Goal: Use online tool/utility: Utilize a website feature to perform a specific function

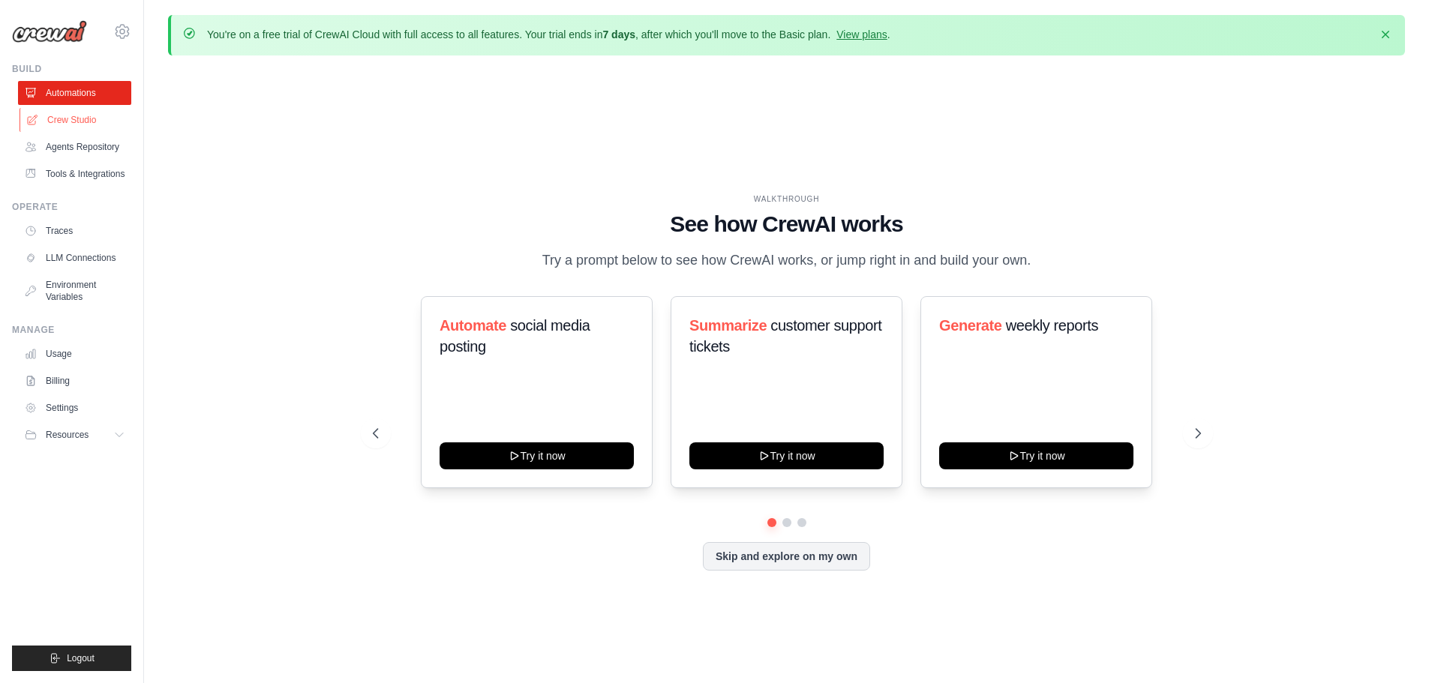
click at [73, 119] on link "Crew Studio" at bounding box center [76, 120] width 113 height 24
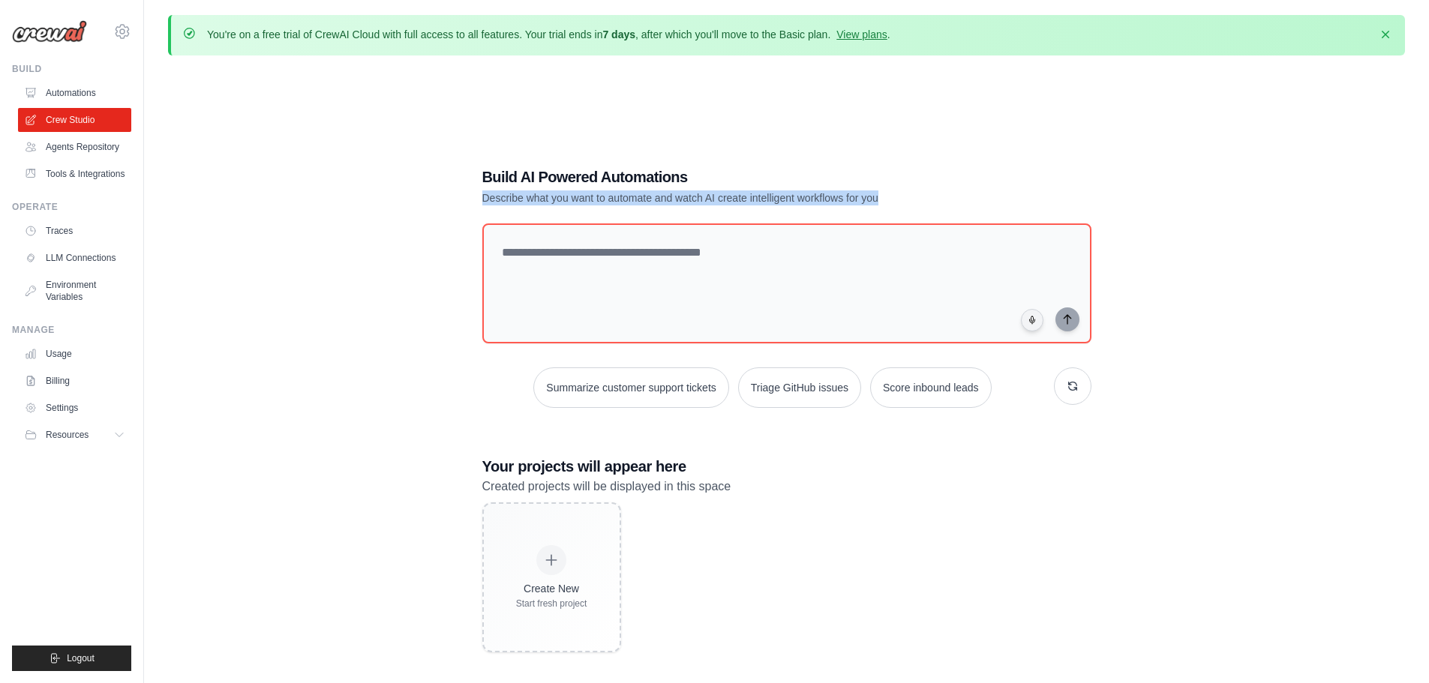
drag, startPoint x: 896, startPoint y: 200, endPoint x: 461, endPoint y: 202, distance: 435.1
click at [461, 202] on div "Build AI Powered Automations Describe what you want to automate and watch AI cr…" at bounding box center [786, 409] width 1237 height 683
click at [80, 171] on link "Tools & Integrations" at bounding box center [76, 174] width 113 height 24
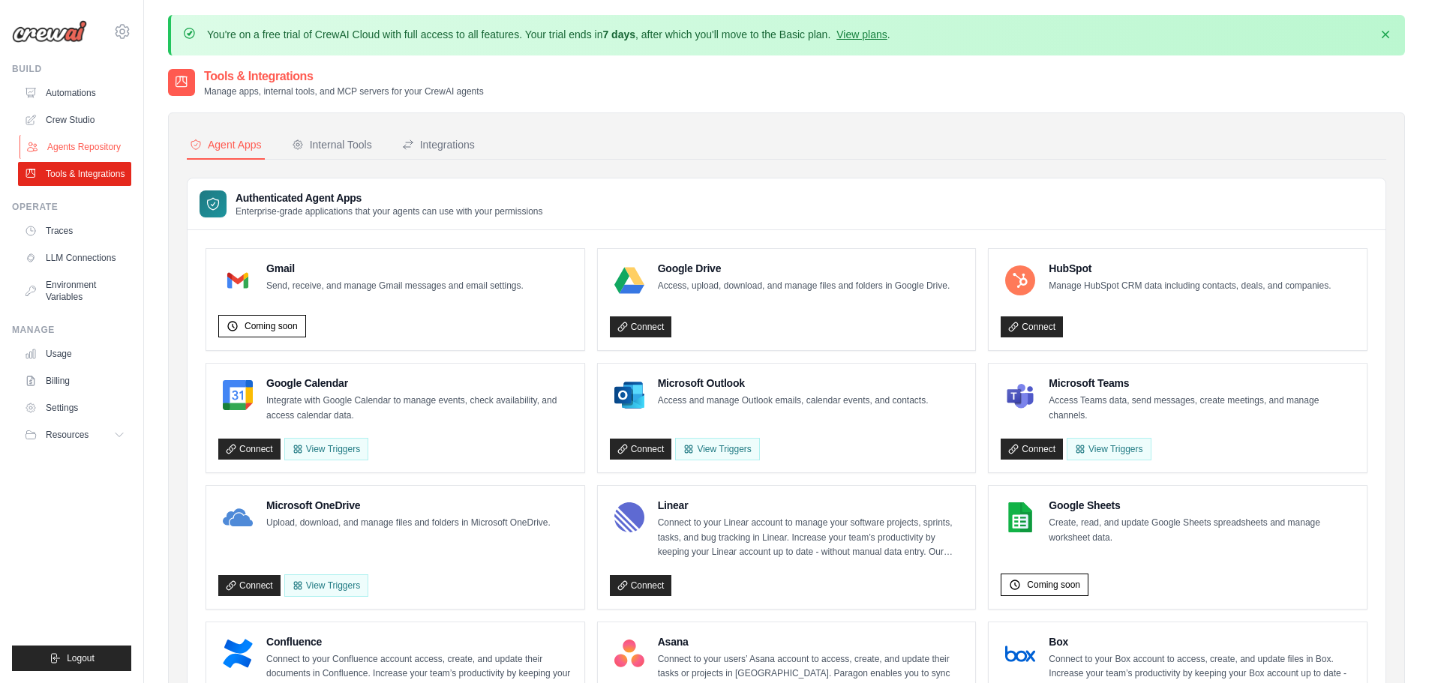
click at [60, 143] on link "Agents Repository" at bounding box center [76, 147] width 113 height 24
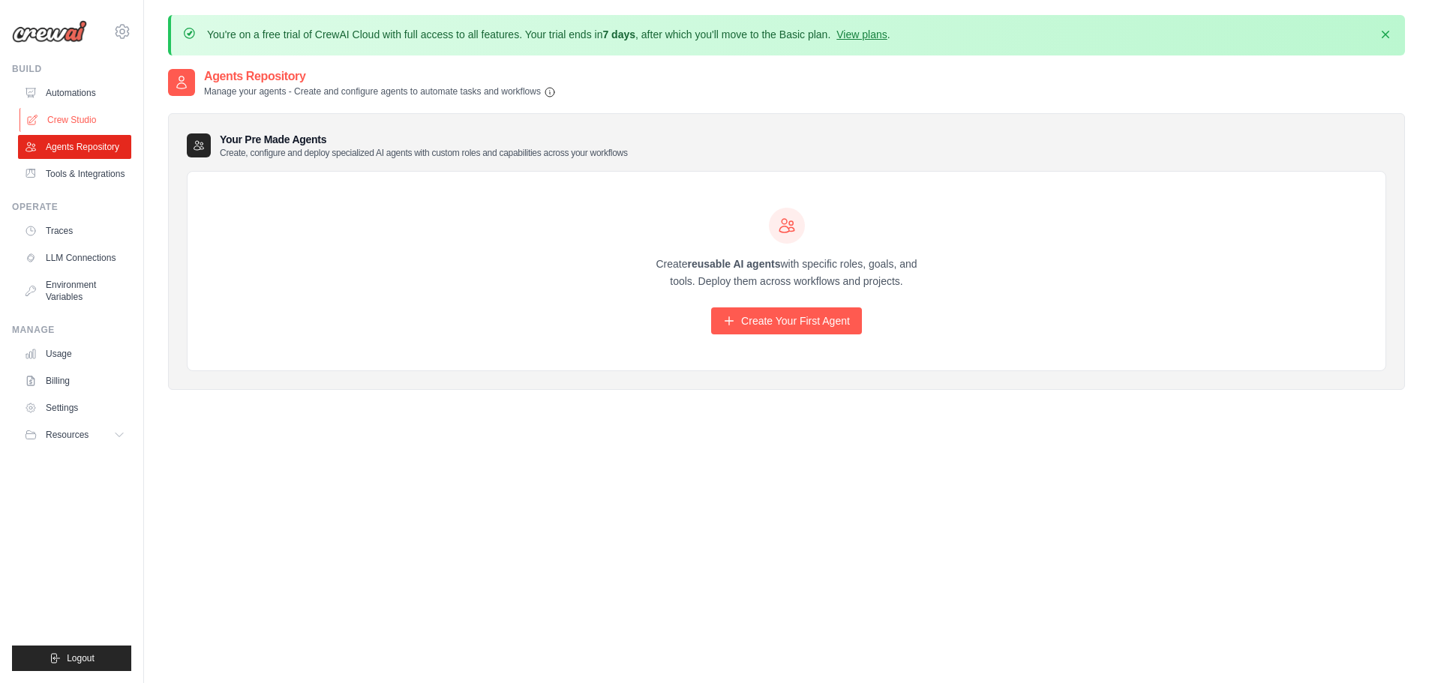
click at [62, 114] on link "Crew Studio" at bounding box center [76, 120] width 113 height 24
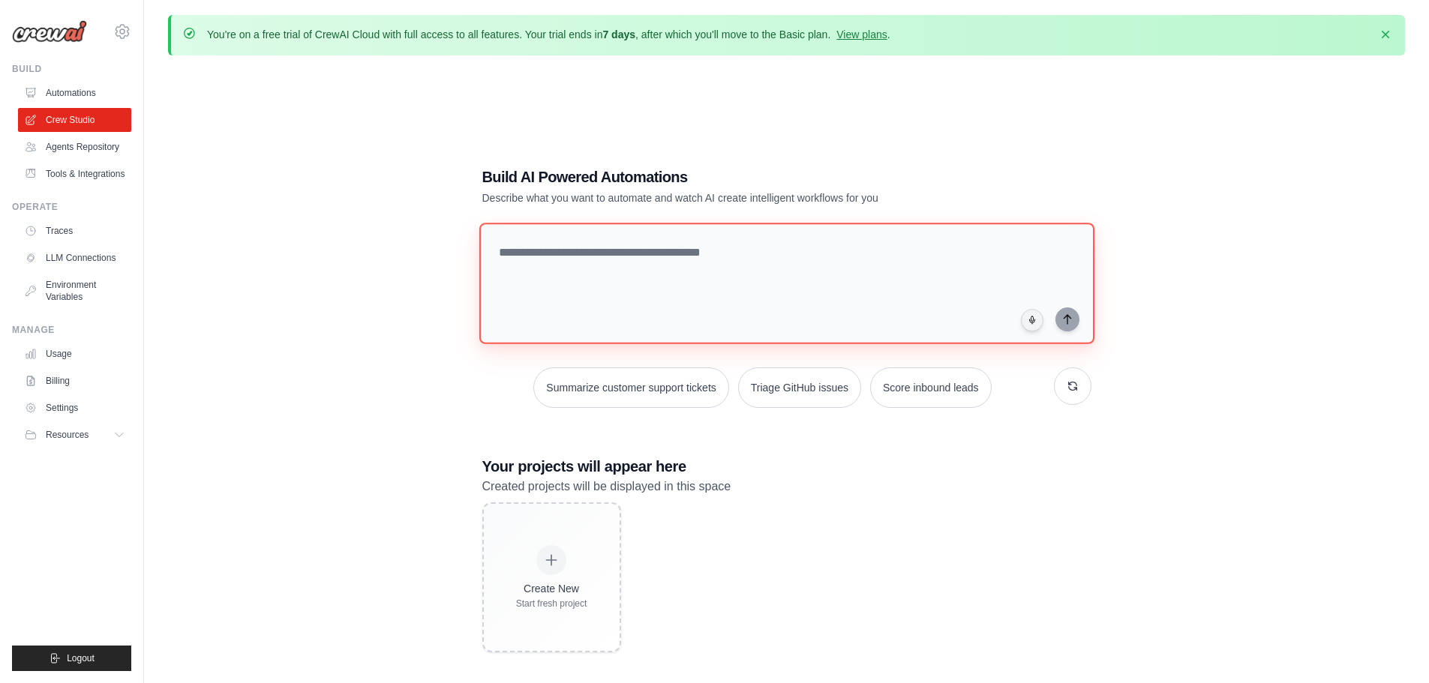
click at [584, 256] on textarea at bounding box center [786, 284] width 615 height 122
paste textarea "**********"
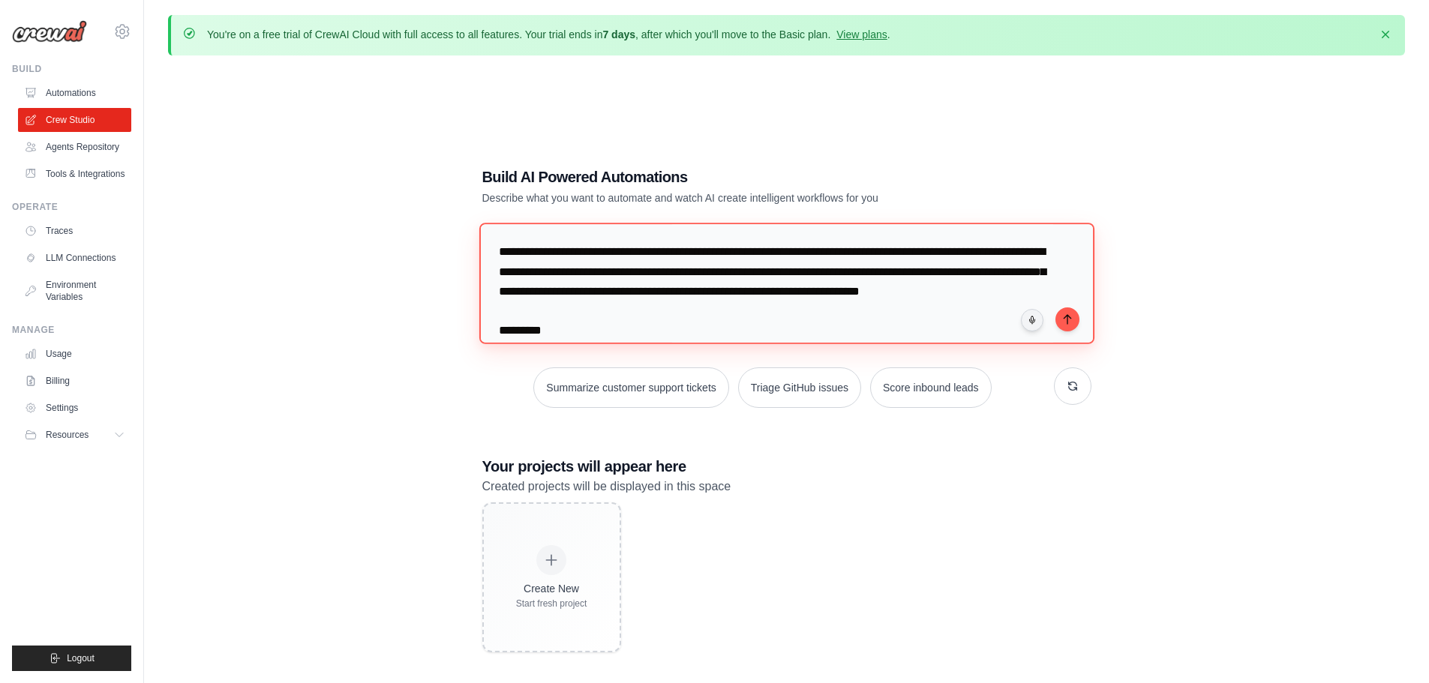
scroll to position [1926, 0]
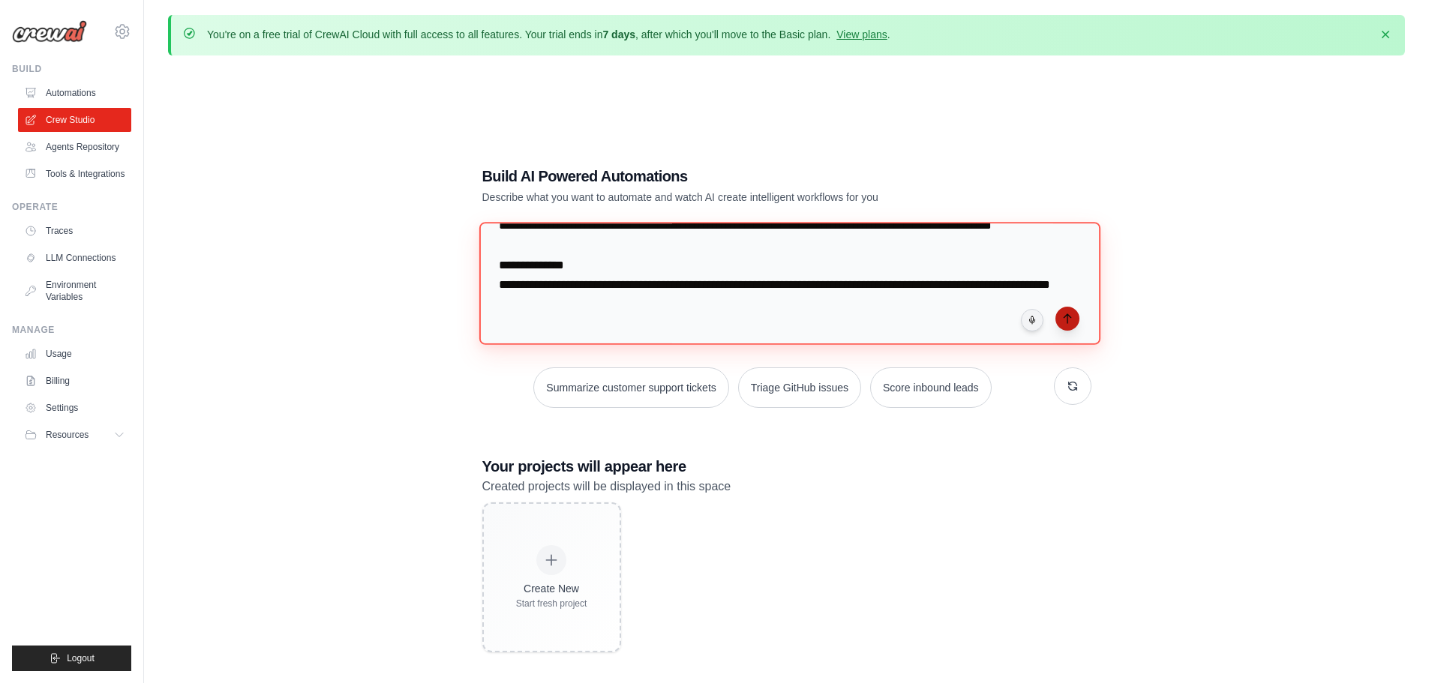
type textarea "**********"
click at [1070, 317] on icon "submit" at bounding box center [1068, 319] width 12 height 12
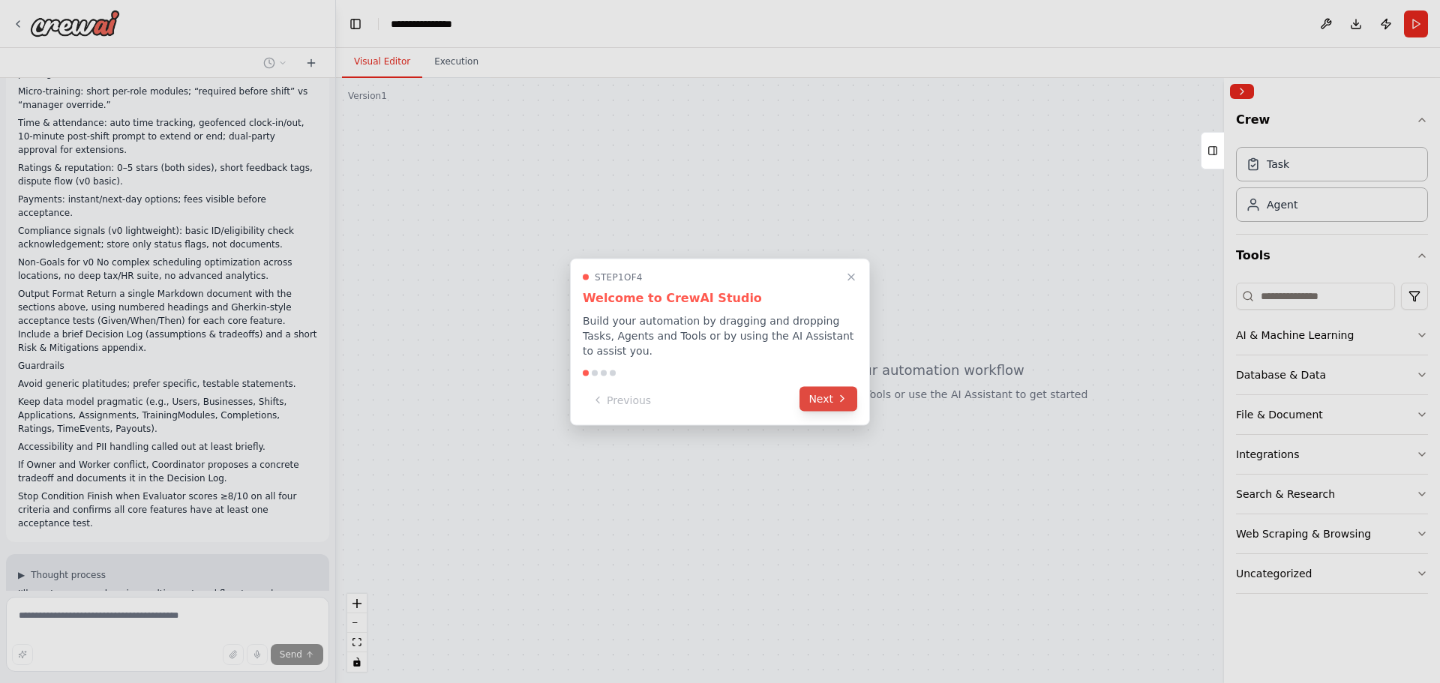
scroll to position [967, 0]
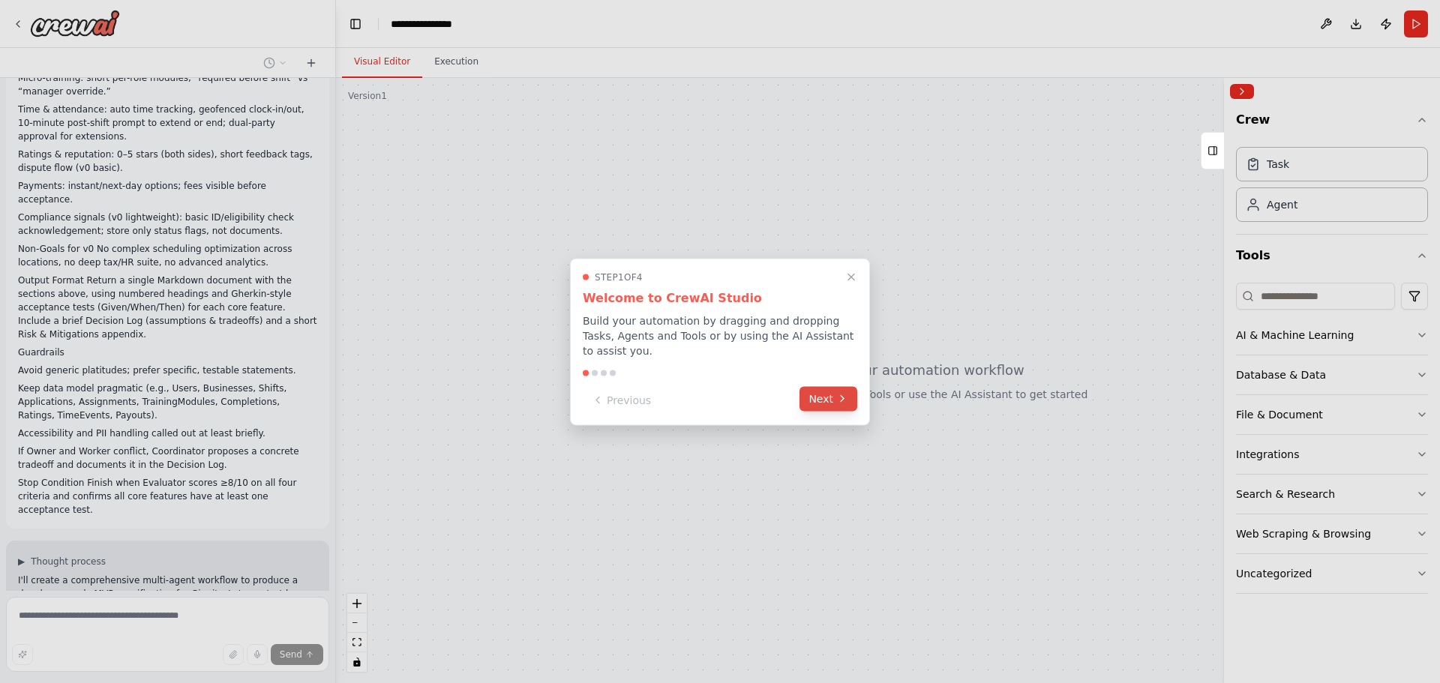
click at [821, 388] on button "Next" at bounding box center [829, 398] width 58 height 25
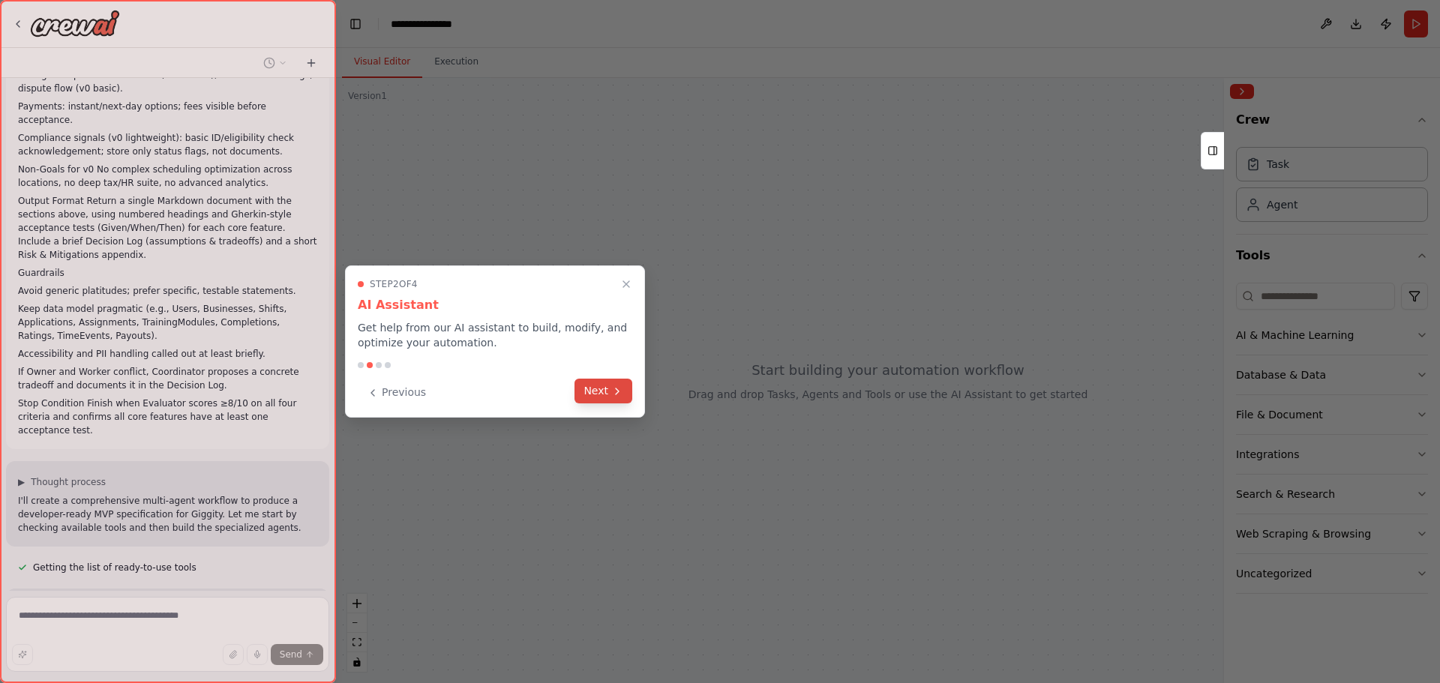
scroll to position [1060, 0]
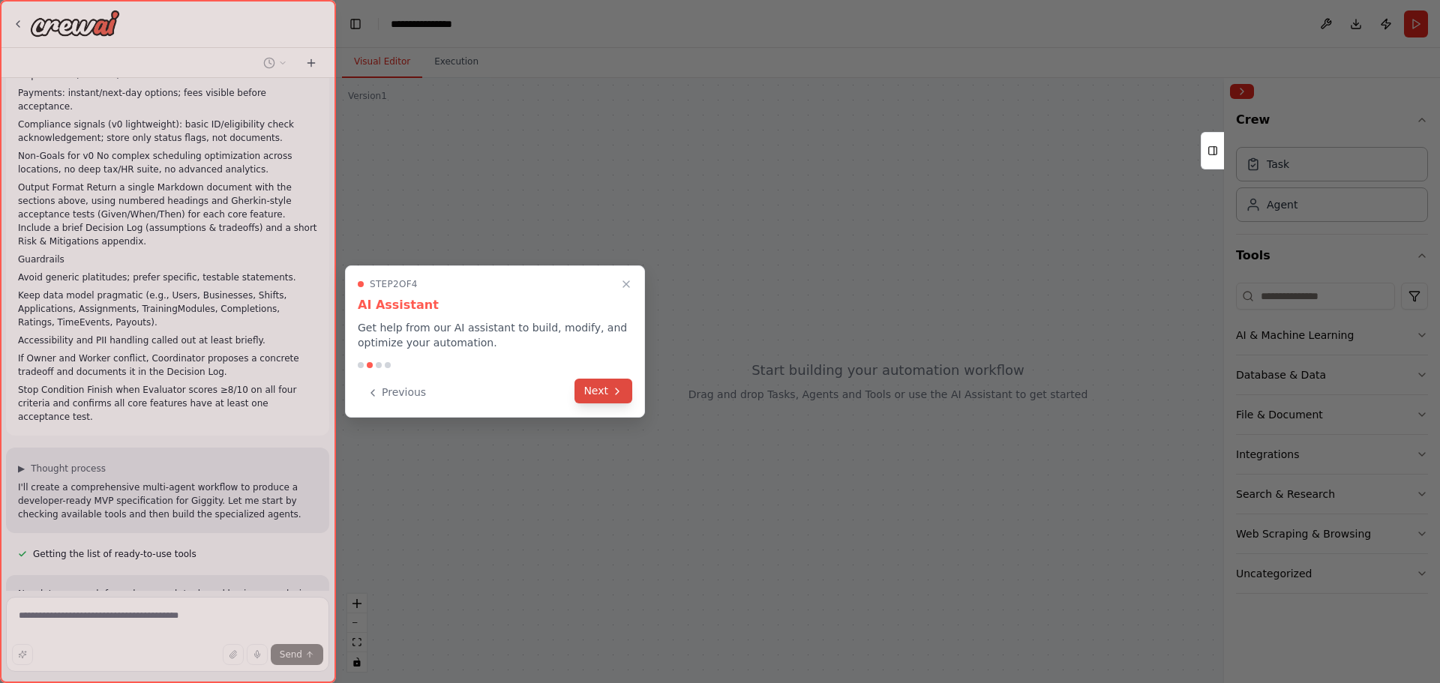
click at [601, 391] on button "Next" at bounding box center [604, 391] width 58 height 25
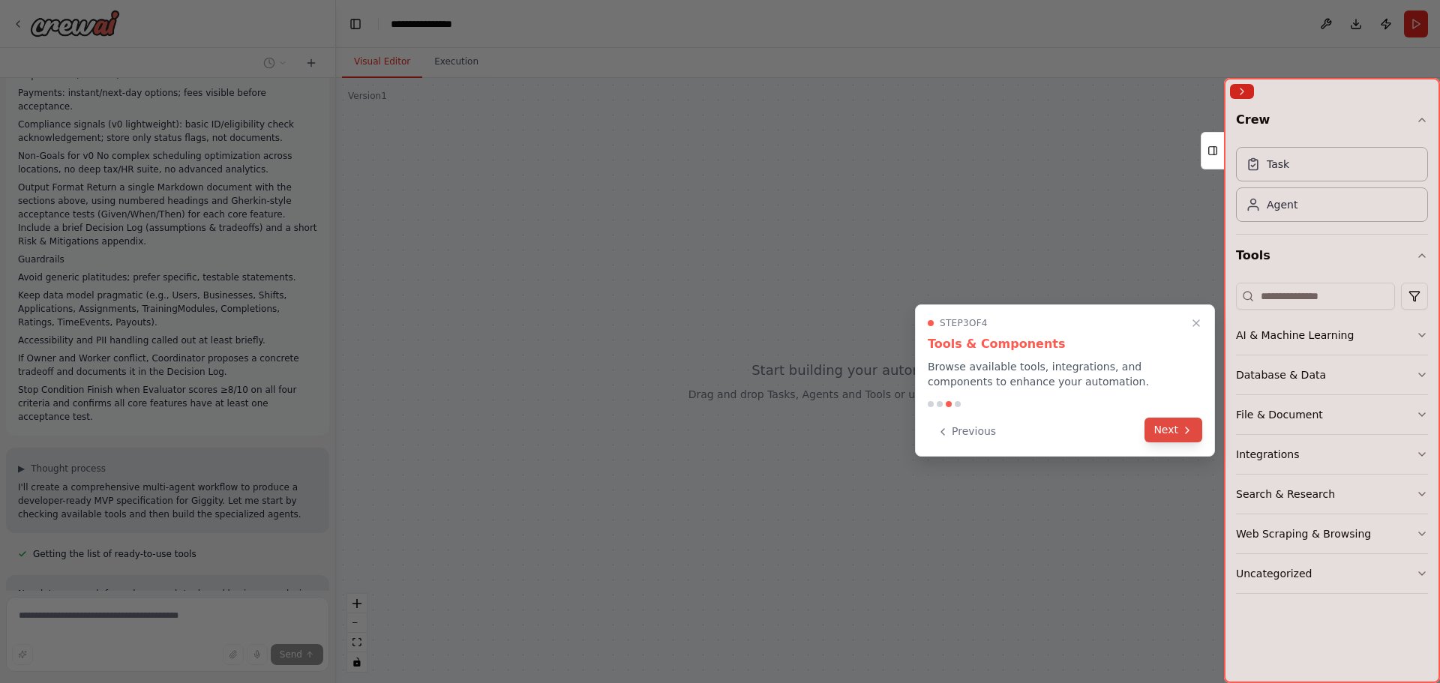
click at [1169, 427] on button "Next" at bounding box center [1174, 430] width 58 height 25
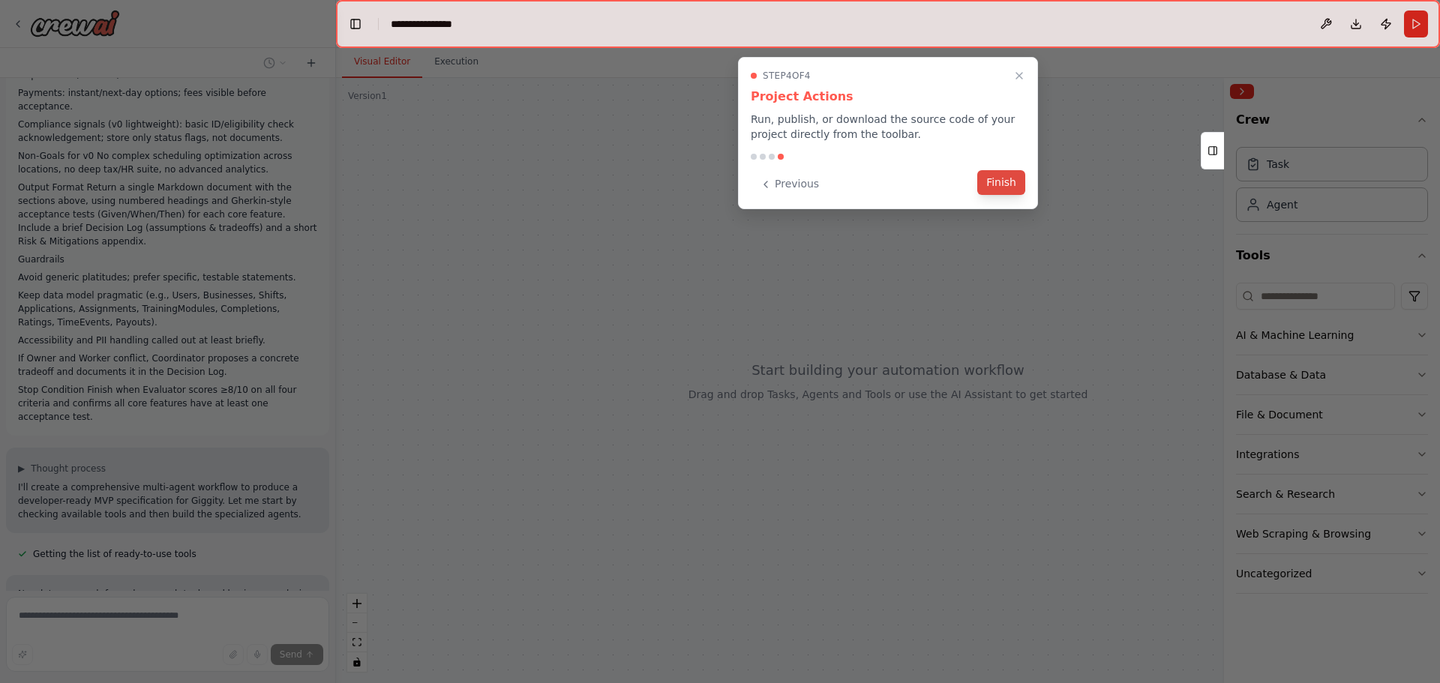
click at [1002, 182] on button "Finish" at bounding box center [1002, 182] width 48 height 25
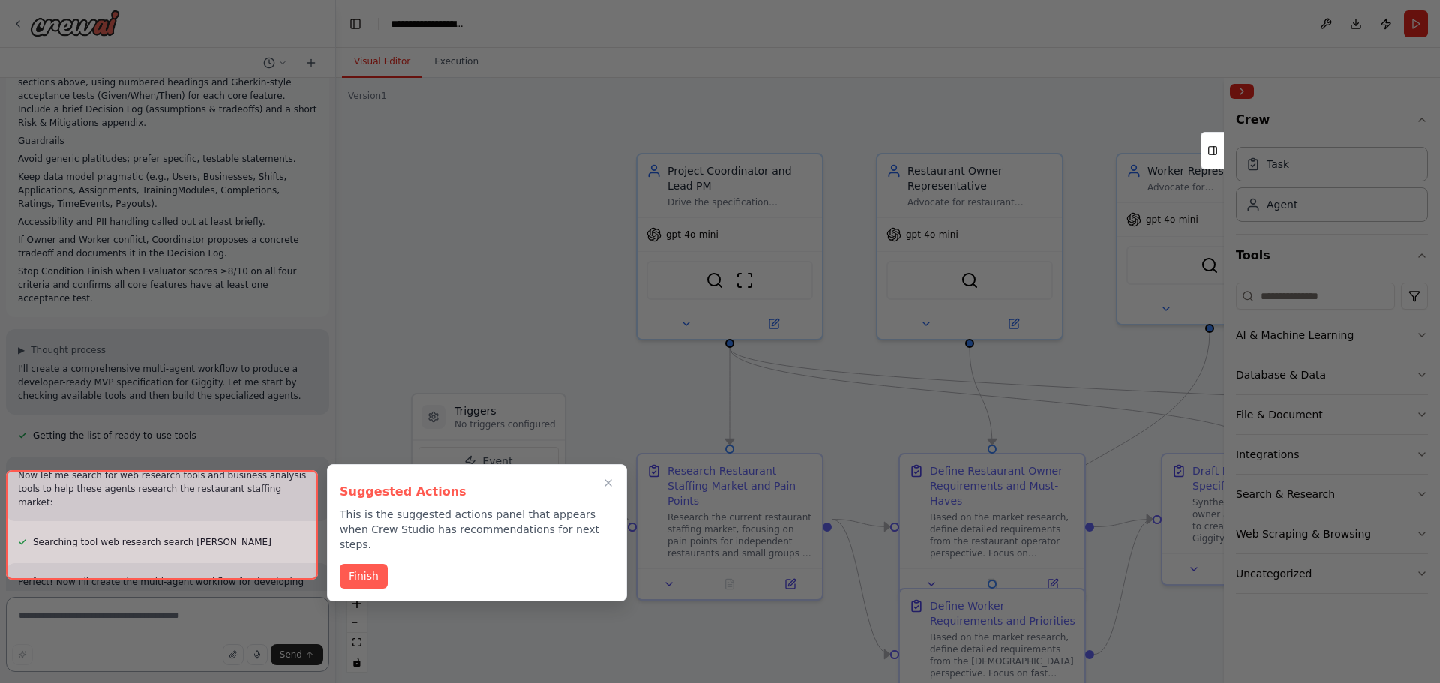
scroll to position [2394, 0]
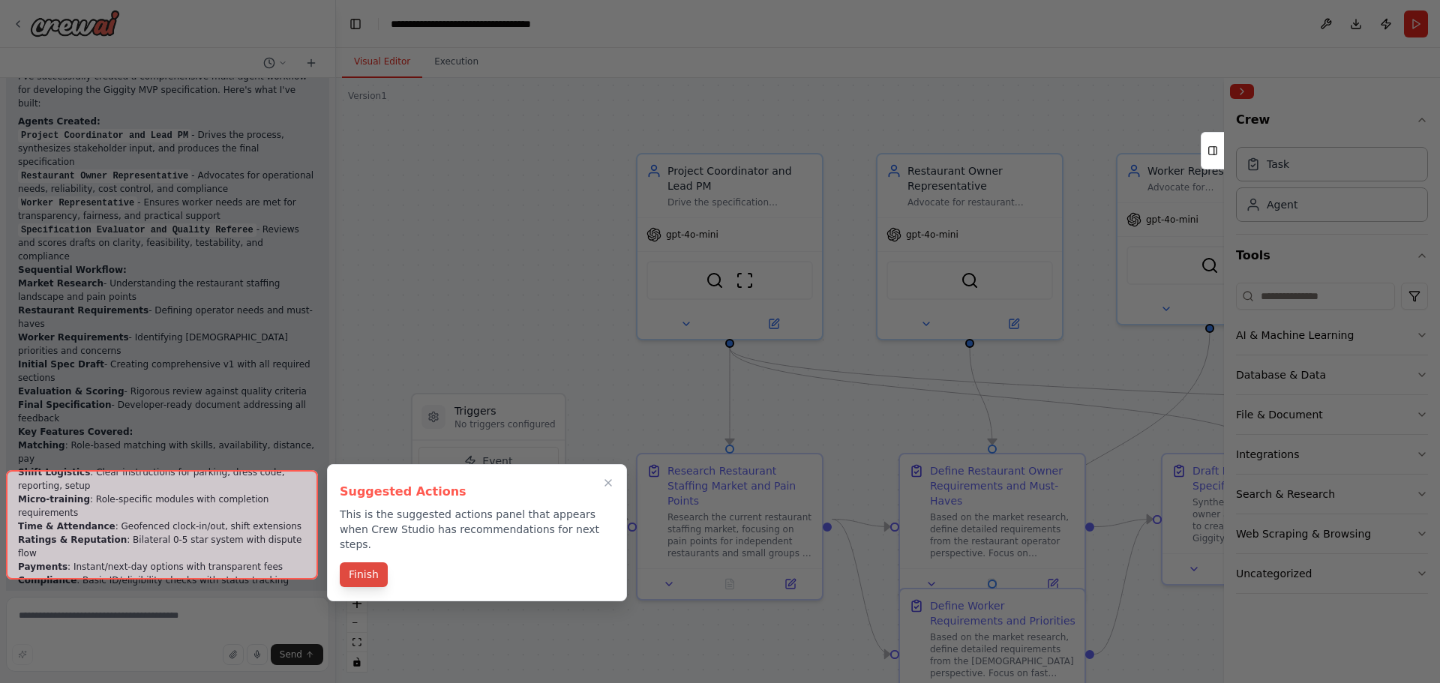
click at [365, 563] on button "Finish" at bounding box center [364, 575] width 48 height 25
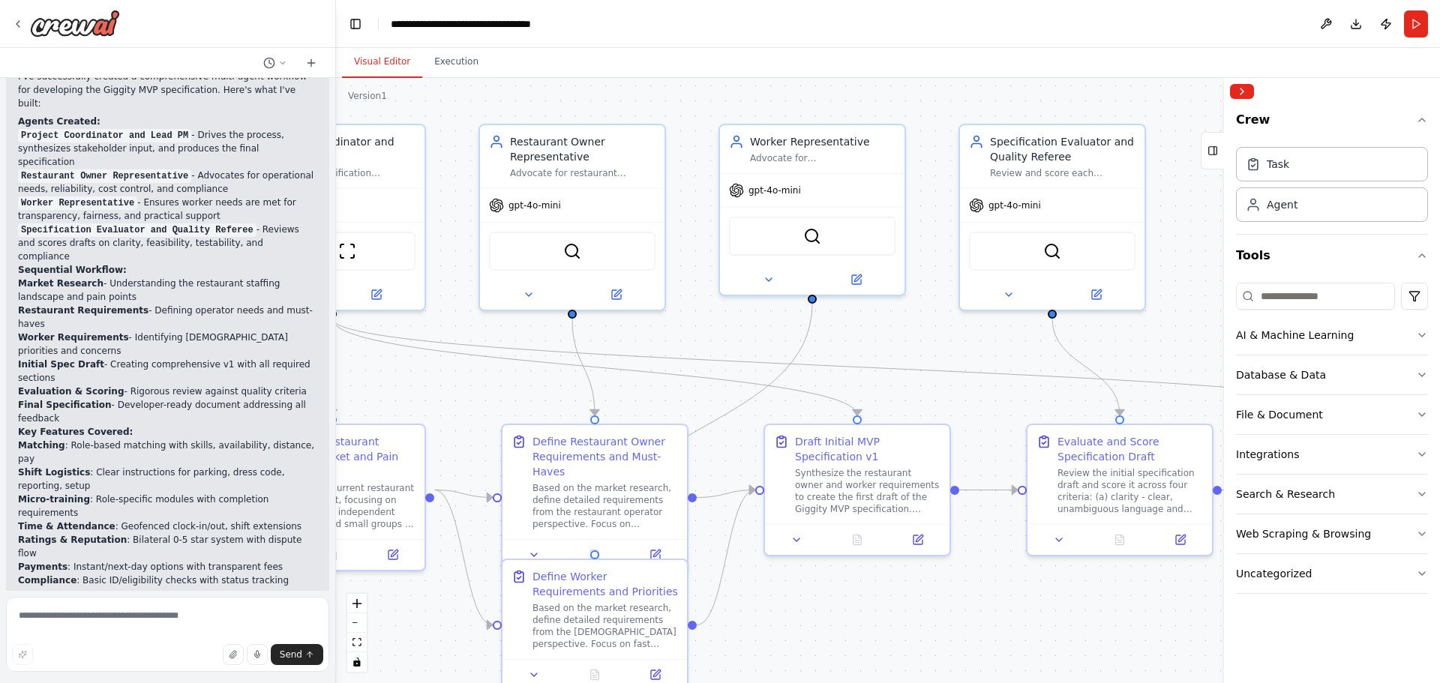
drag, startPoint x: 869, startPoint y: 418, endPoint x: 467, endPoint y: 390, distance: 402.3
click at [467, 390] on div ".deletable-edge-delete-btn { width: 20px; height: 20px; border: 0px solid #ffff…" at bounding box center [888, 380] width 1104 height 605
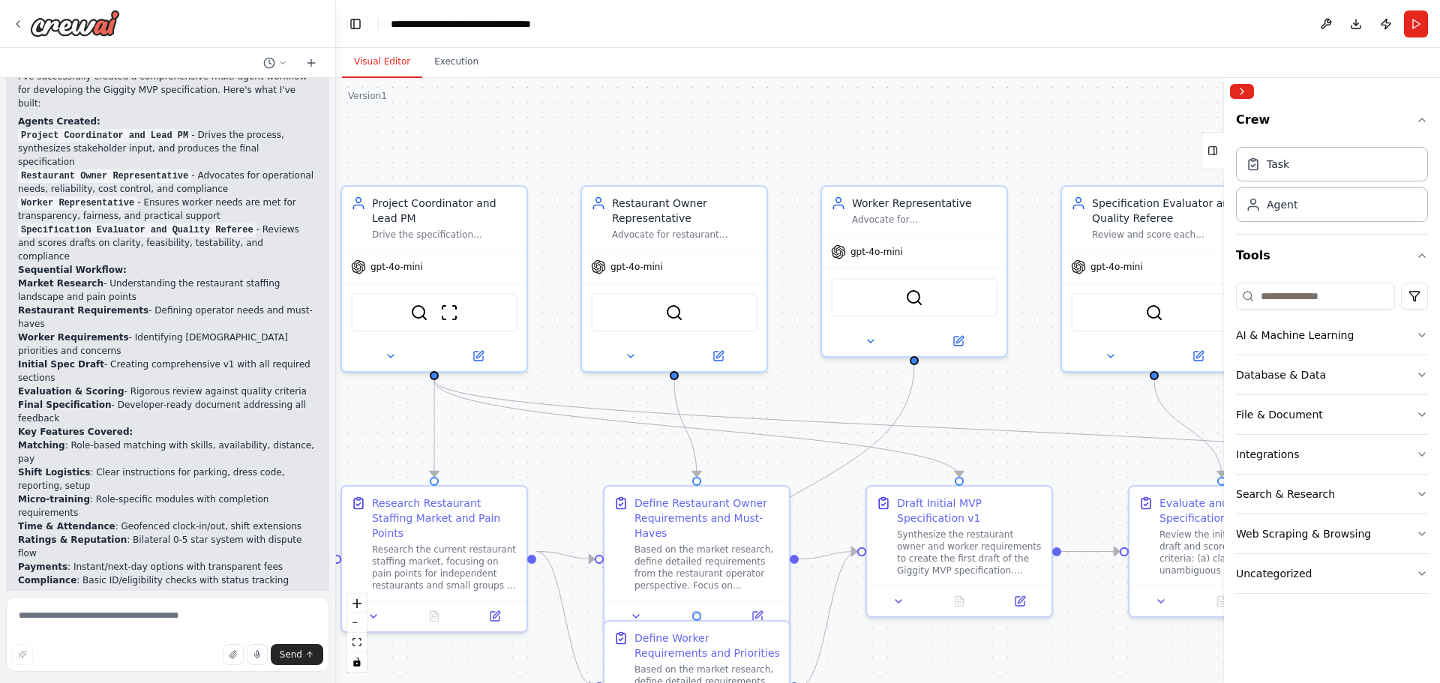
drag, startPoint x: 1001, startPoint y: 352, endPoint x: 1107, endPoint y: 413, distance: 122.0
click at [1107, 413] on div ".deletable-edge-delete-btn { width: 20px; height: 20px; border: 0px solid #ffff…" at bounding box center [888, 380] width 1104 height 605
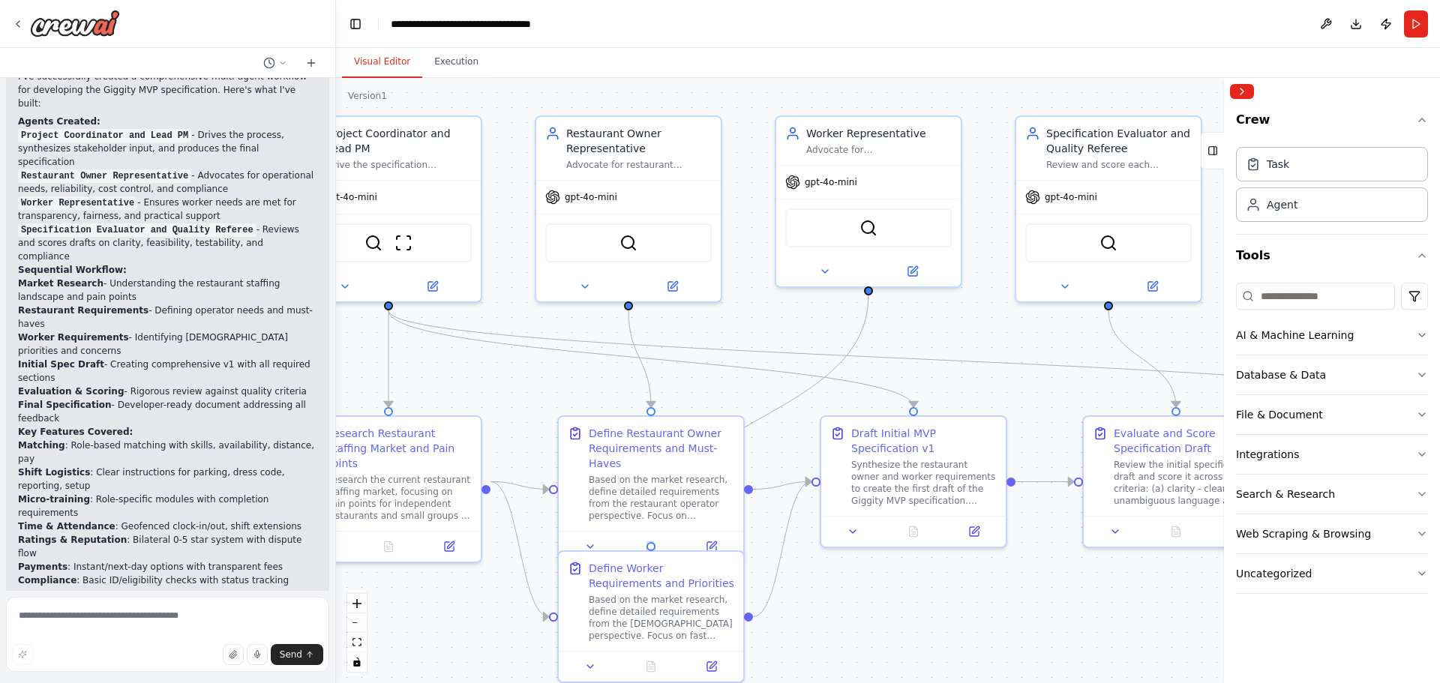
drag, startPoint x: 773, startPoint y: 385, endPoint x: 728, endPoint y: 314, distance: 83.3
click at [728, 314] on div ".deletable-edge-delete-btn { width: 20px; height: 20px; border: 0px solid #ffff…" at bounding box center [888, 380] width 1104 height 605
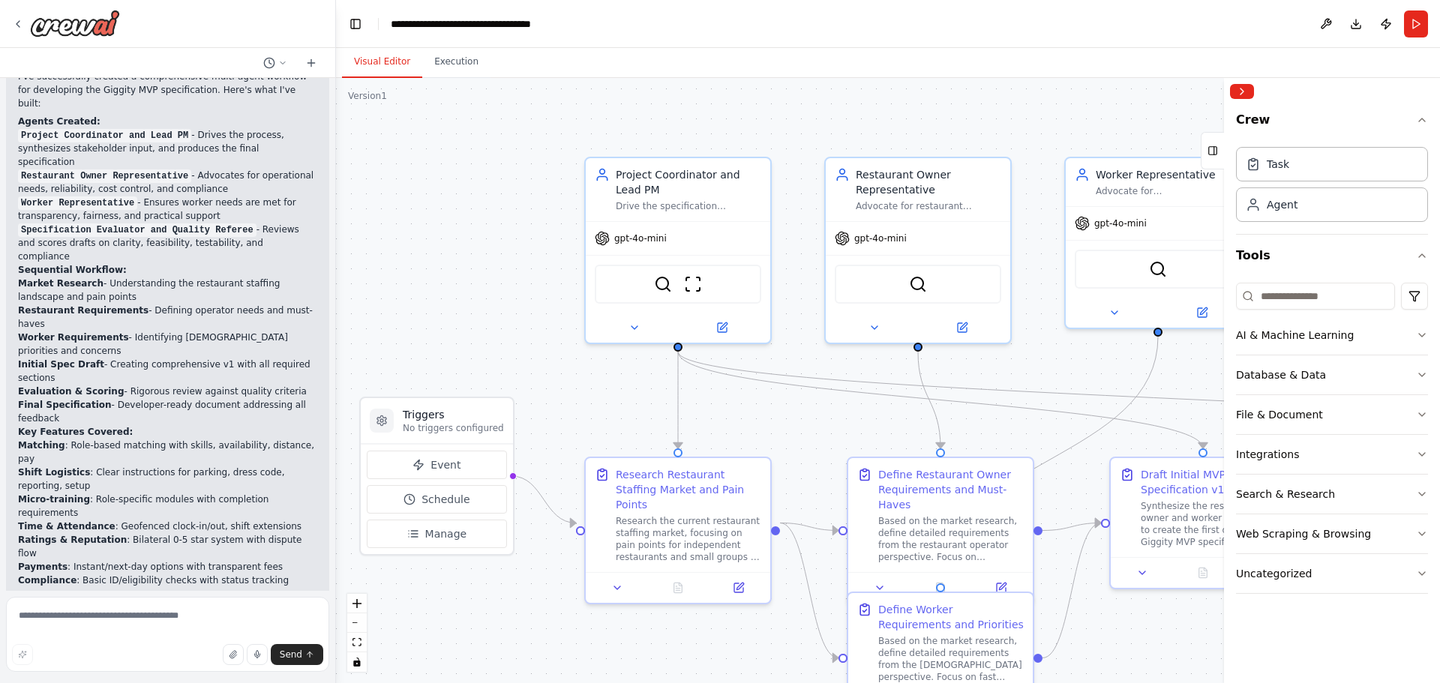
drag, startPoint x: 477, startPoint y: 367, endPoint x: 766, endPoint y: 408, distance: 291.8
click at [766, 408] on div ".deletable-edge-delete-btn { width: 20px; height: 20px; border: 0px solid #ffff…" at bounding box center [888, 380] width 1104 height 605
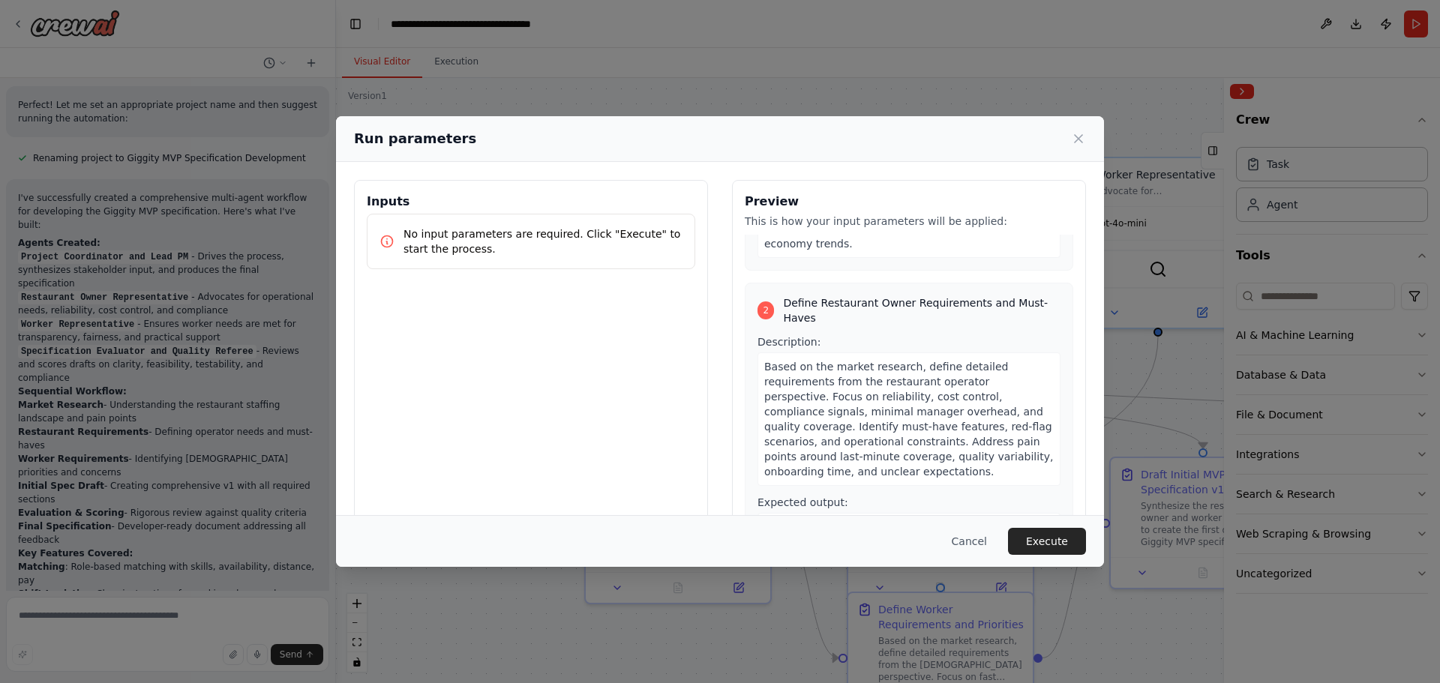
scroll to position [0, 0]
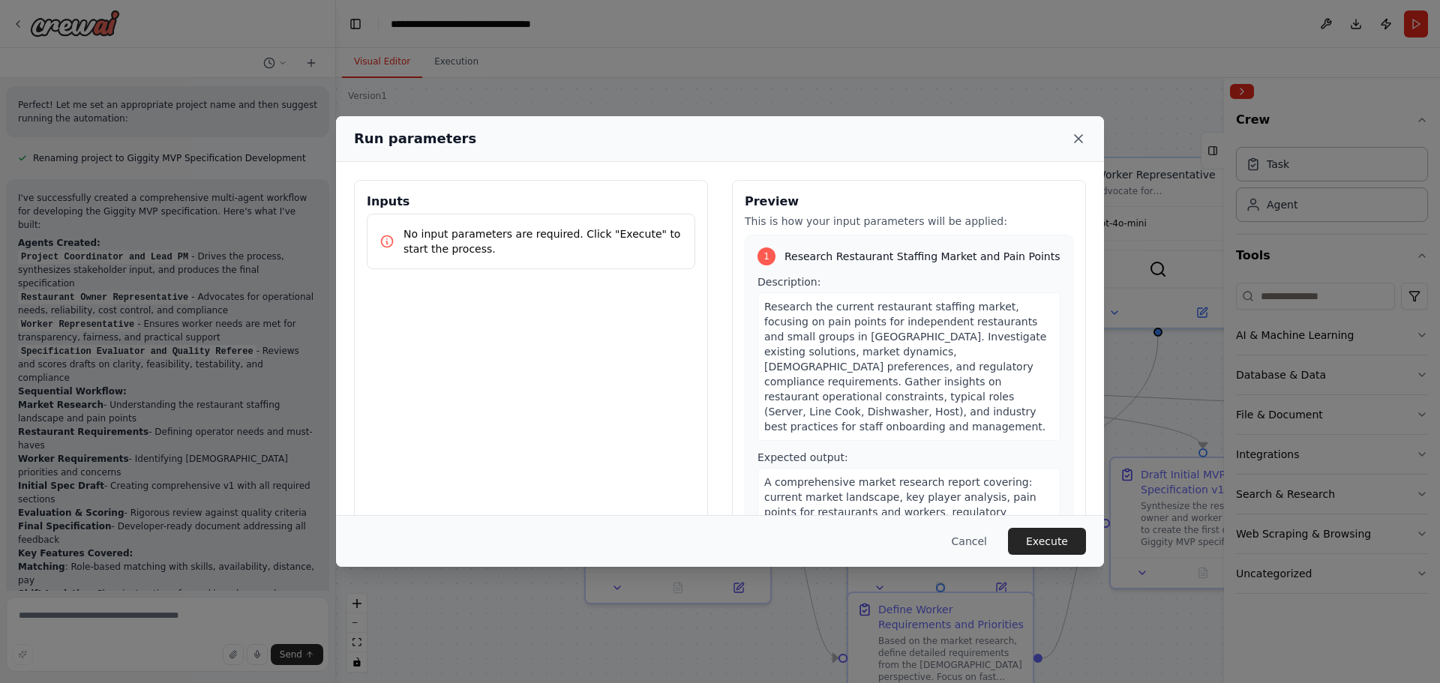
click at [1076, 138] on icon at bounding box center [1078, 138] width 15 height 15
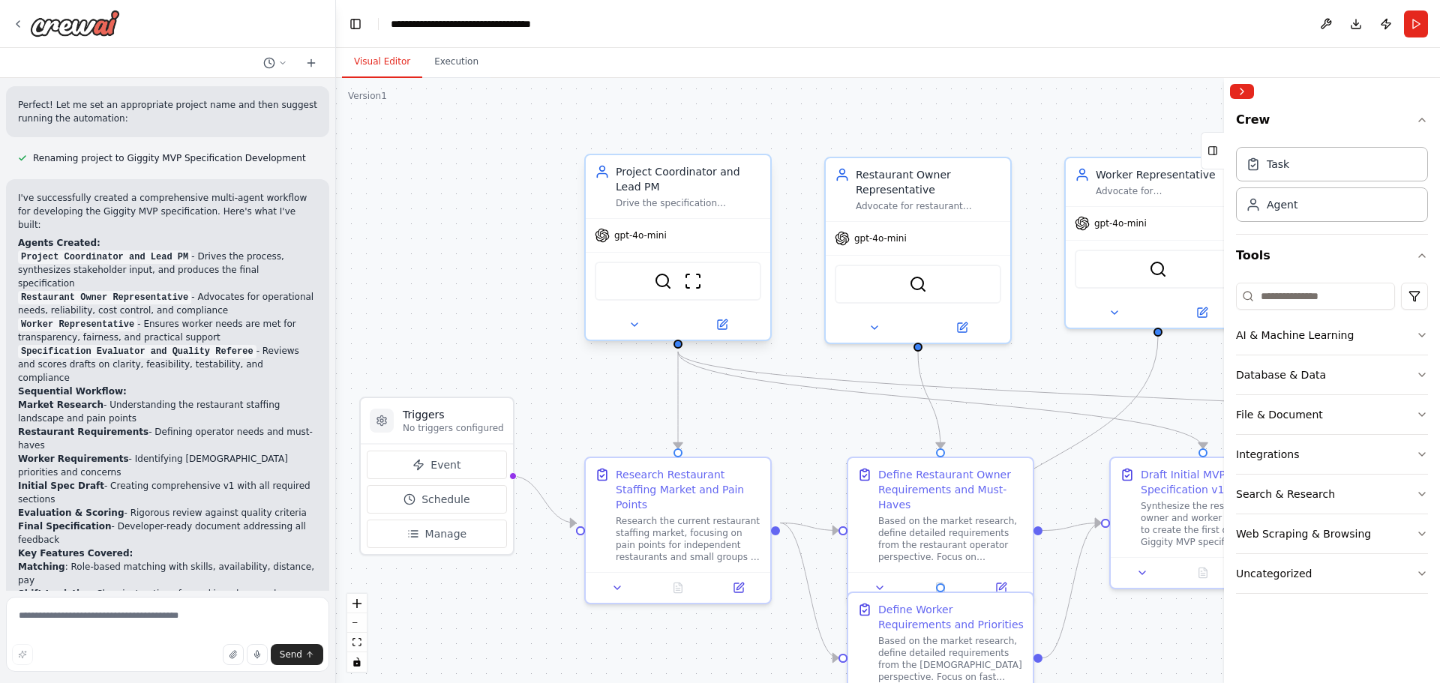
click at [639, 233] on span "gpt-4o-mini" at bounding box center [640, 236] width 53 height 12
click at [724, 325] on icon at bounding box center [723, 323] width 7 height 7
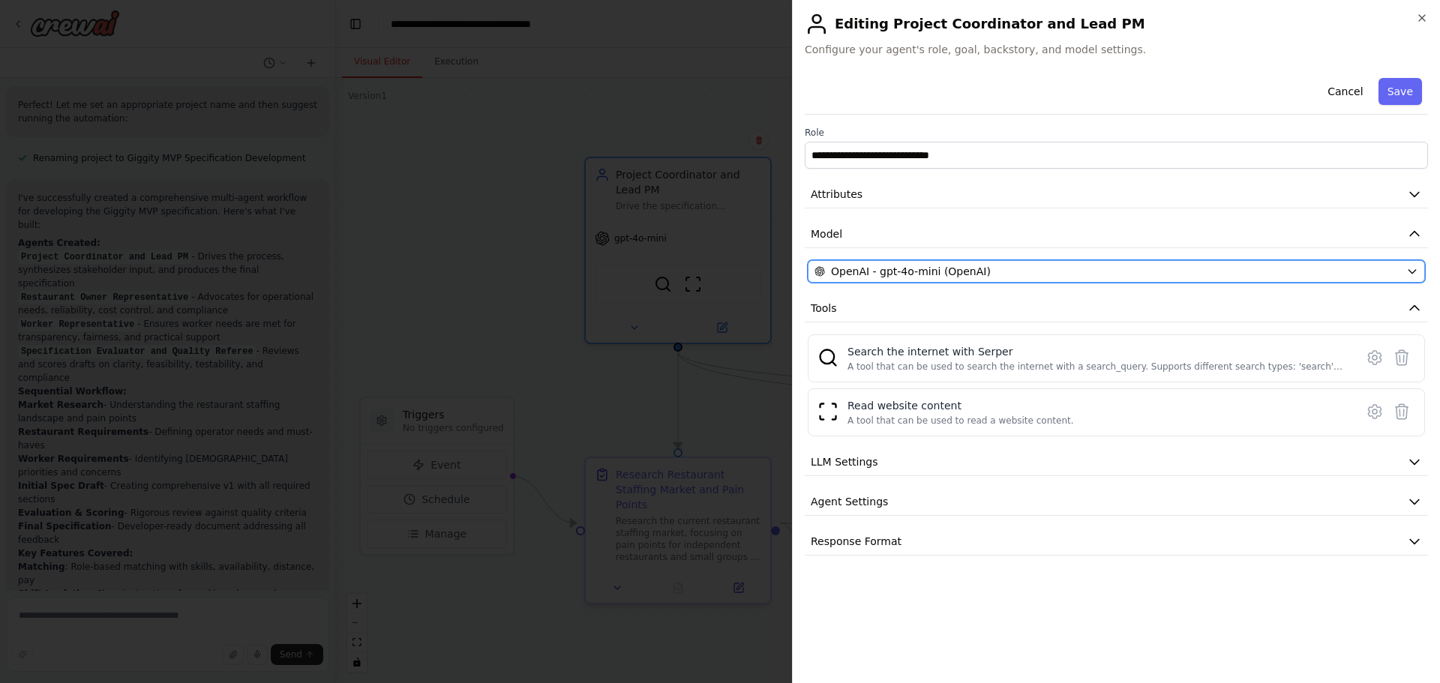
click at [882, 272] on span "OpenAI - gpt-4o-mini (OpenAI)" at bounding box center [911, 271] width 160 height 15
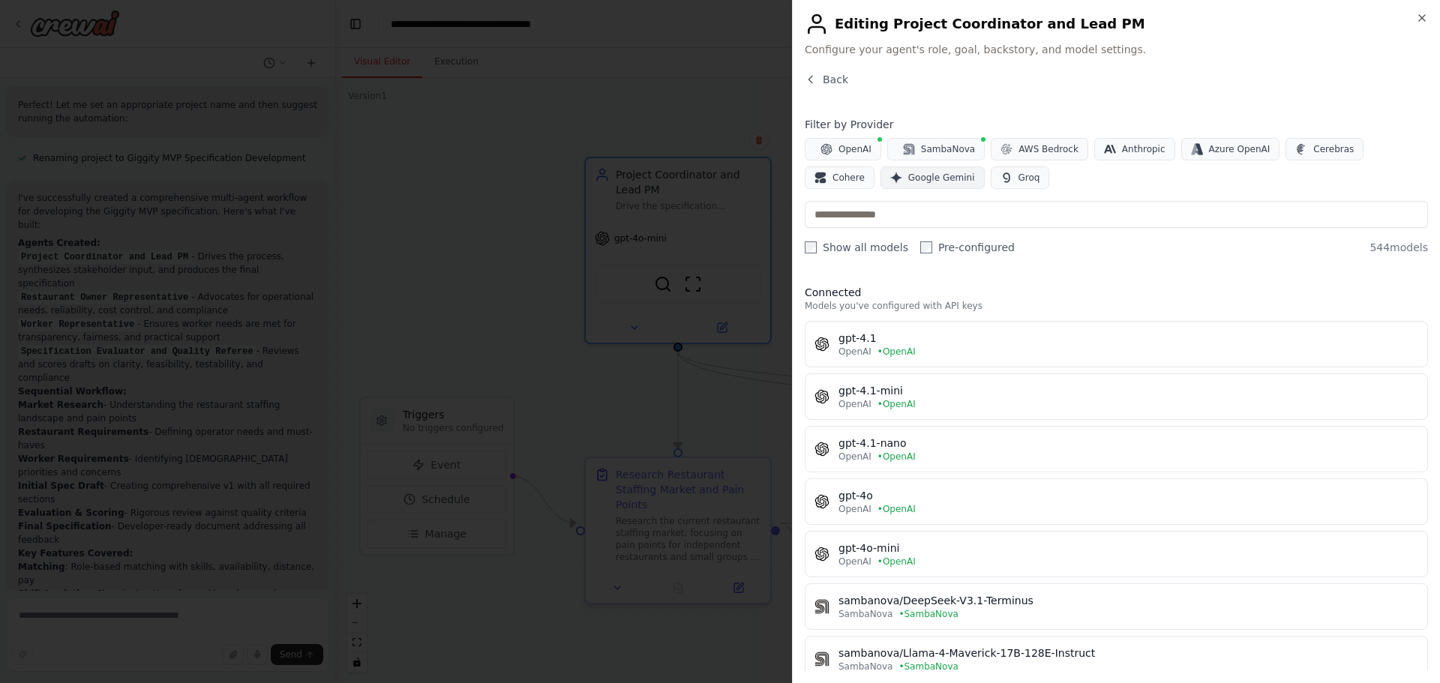
click at [909, 179] on span "Google Gemini" at bounding box center [942, 178] width 67 height 12
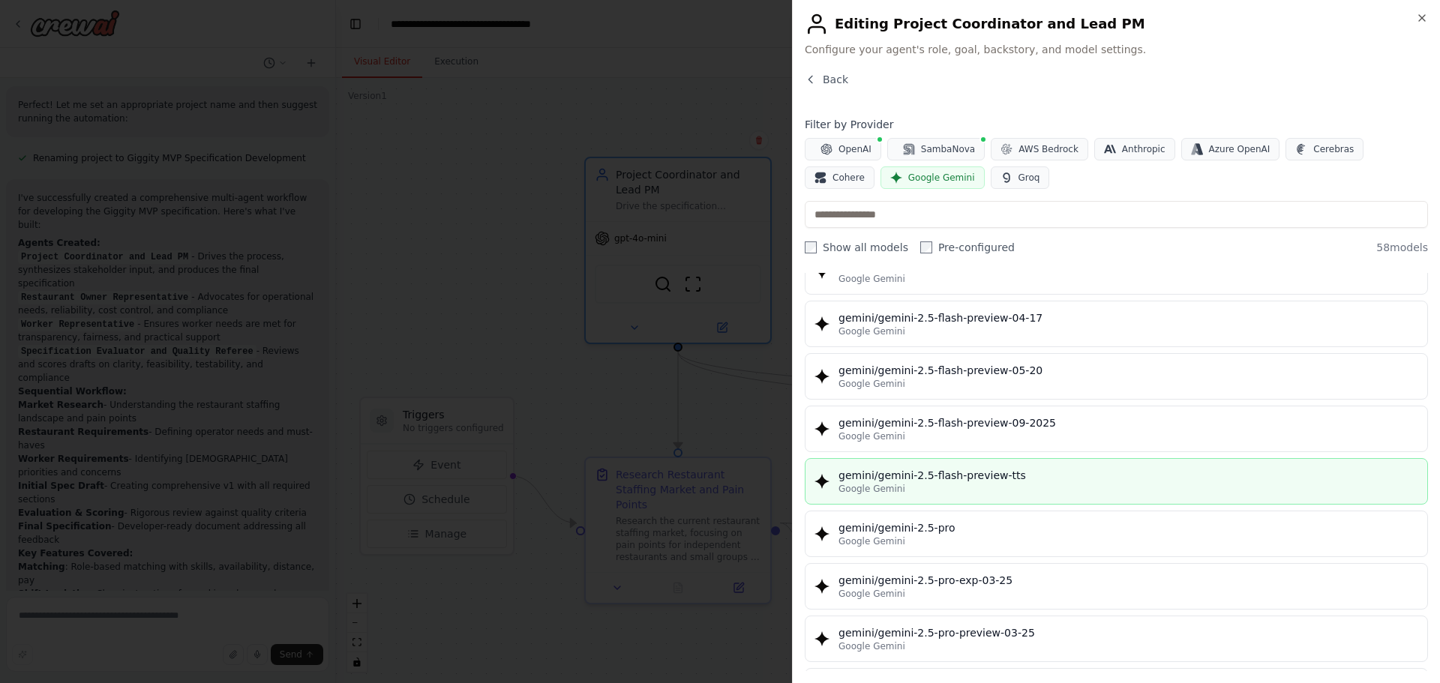
scroll to position [1611, 0]
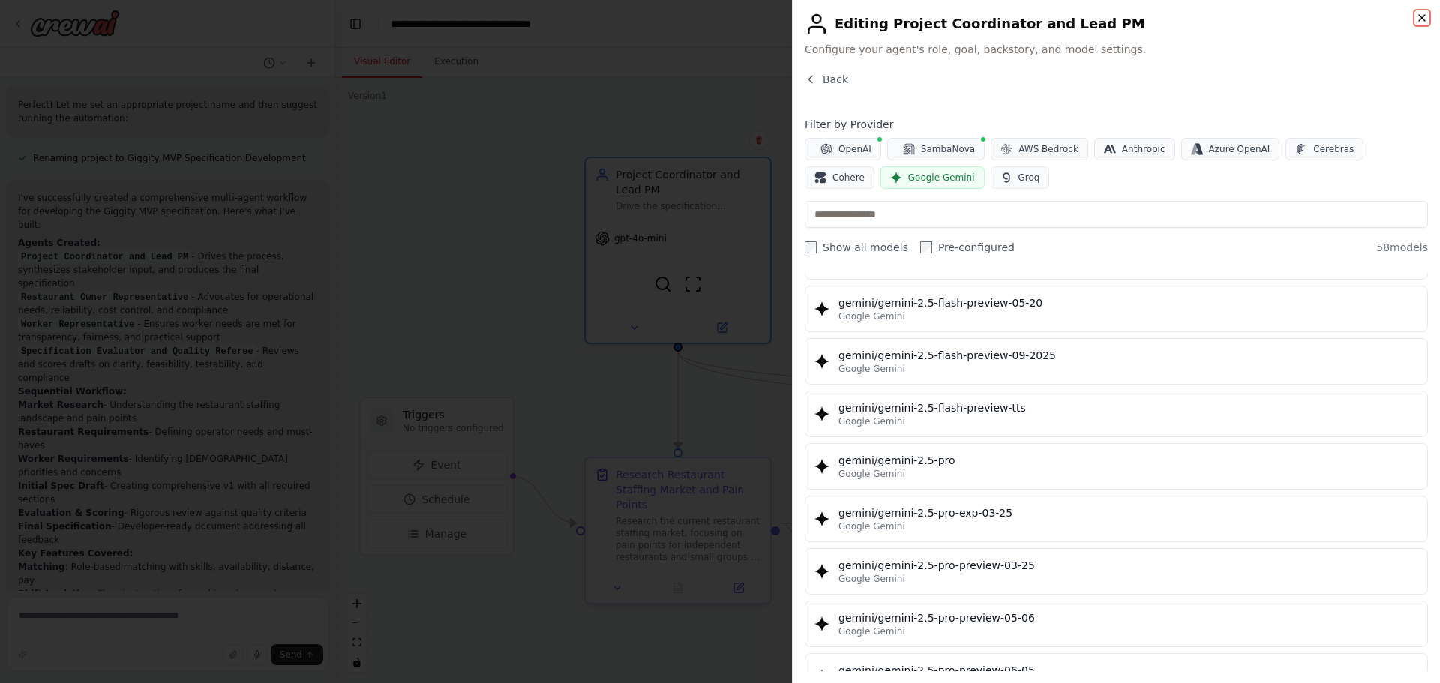
click at [1420, 17] on icon "button" at bounding box center [1422, 18] width 12 height 12
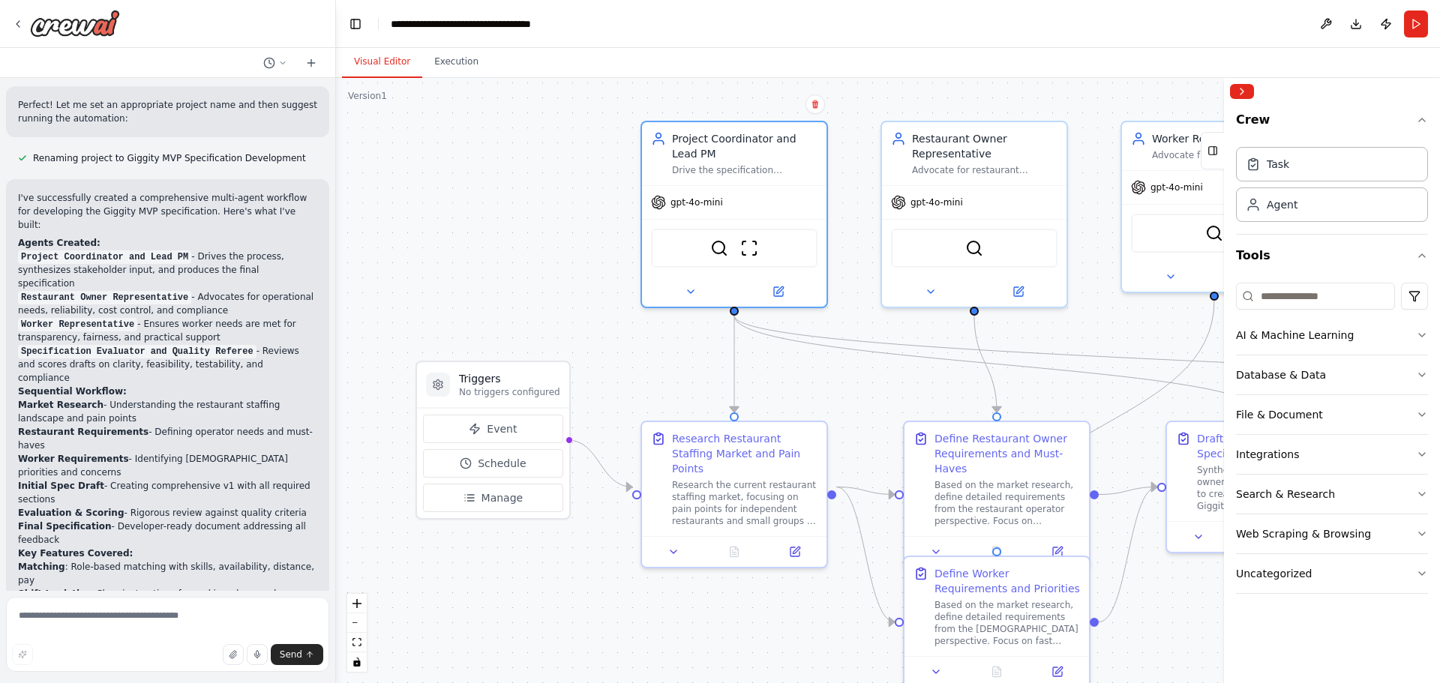
drag, startPoint x: 520, startPoint y: 299, endPoint x: 576, endPoint y: 263, distance: 66.8
click at [576, 263] on div ".deletable-edge-delete-btn { width: 20px; height: 20px; border: 0px solid #ffff…" at bounding box center [888, 380] width 1104 height 605
